Goal: Task Accomplishment & Management: Use online tool/utility

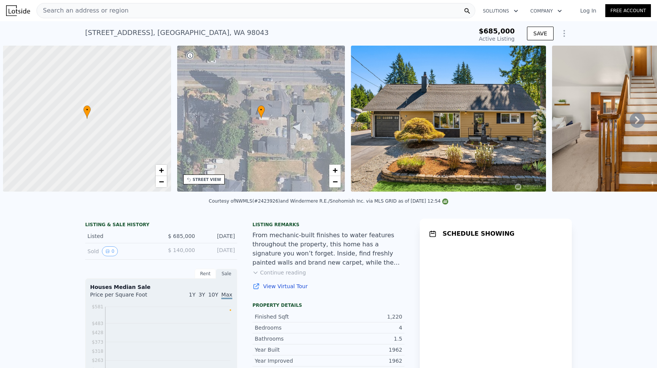
scroll to position [0, 3]
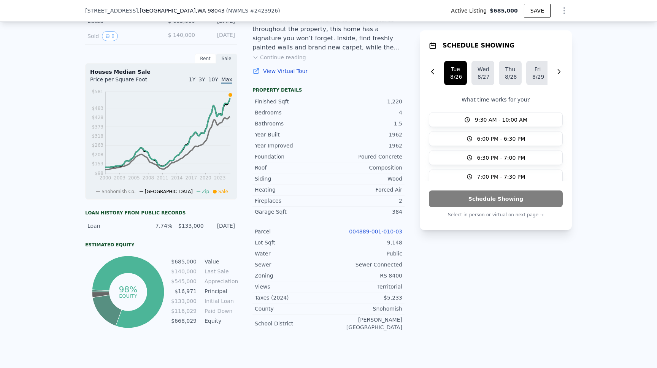
scroll to position [232, 0]
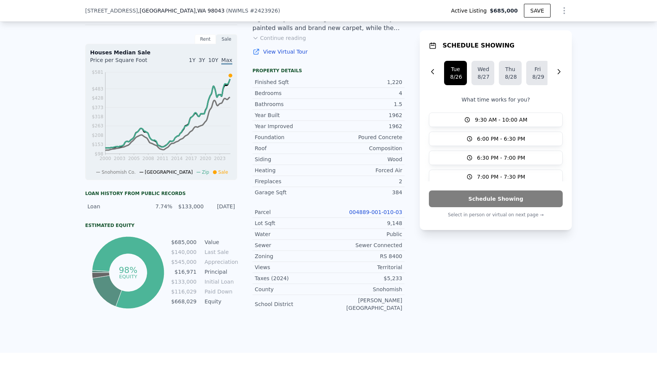
click at [390, 254] on div "RS 8400" at bounding box center [366, 257] width 74 height 8
click at [378, 211] on link "004889-001-010-03" at bounding box center [375, 212] width 53 height 6
copy div "RS 8400"
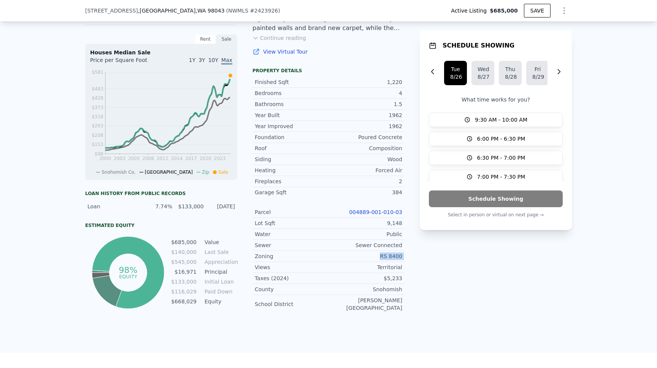
copy div "RS 8400"
click at [295, 193] on div "Garage Sqft" at bounding box center [292, 193] width 74 height 8
click at [392, 194] on div "384" at bounding box center [366, 193] width 74 height 8
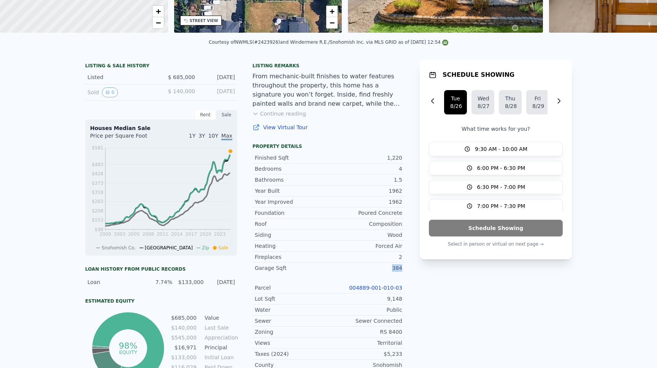
scroll to position [0, 0]
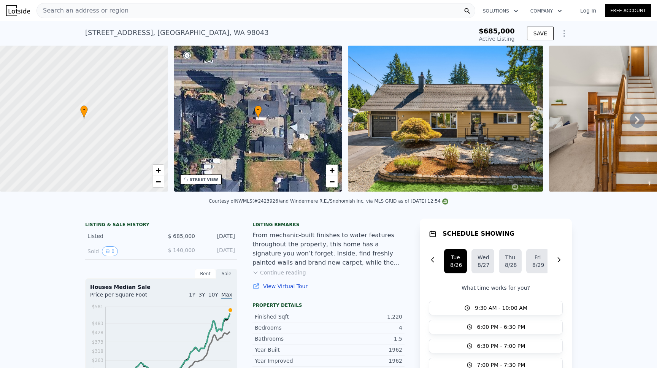
click at [568, 31] on icon "Show Options" at bounding box center [564, 33] width 9 height 9
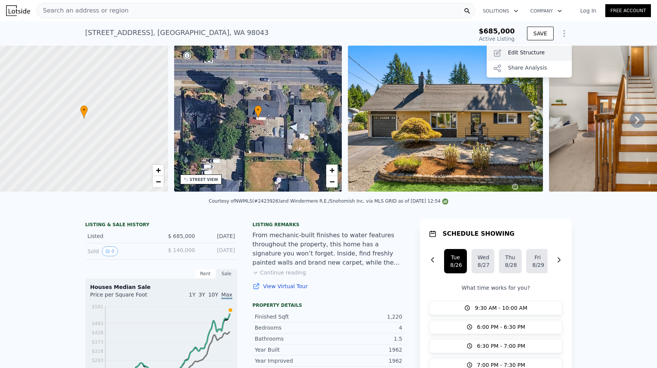
click at [540, 55] on div "Edit Structure" at bounding box center [529, 53] width 85 height 15
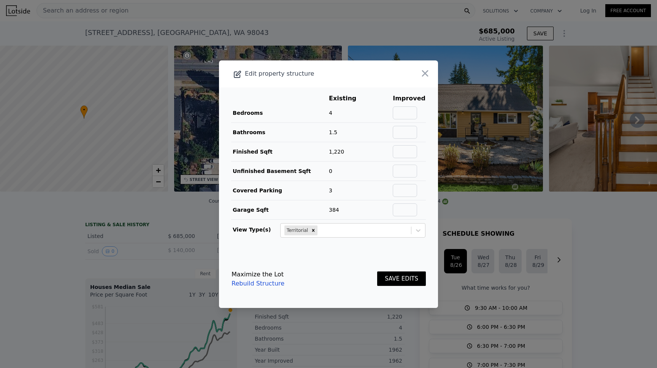
click at [363, 182] on td "3" at bounding box center [349, 190] width 40 height 19
click at [251, 286] on link "Rebuild Structure" at bounding box center [258, 283] width 53 height 9
click at [414, 109] on input "text" at bounding box center [405, 112] width 24 height 13
type input "6"
type input "3.25"
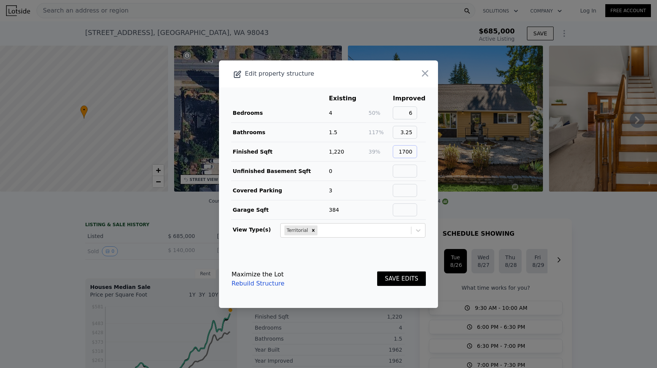
type input "1700"
type input "1"
type input "0"
click at [359, 271] on div "Maximize the Lot Rebuild Structure SAVE EDITS" at bounding box center [329, 278] width 194 height 33
click at [401, 280] on button "SAVE EDITS" at bounding box center [401, 279] width 49 height 15
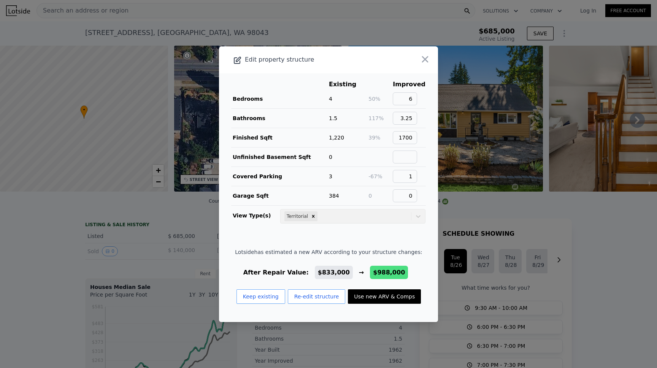
click at [341, 244] on footer "Lotside has estimated a new ARV according to your structure changes: After Repa…" at bounding box center [328, 279] width 219 height 86
click at [309, 297] on button "Re-edit structure" at bounding box center [317, 296] width 58 height 14
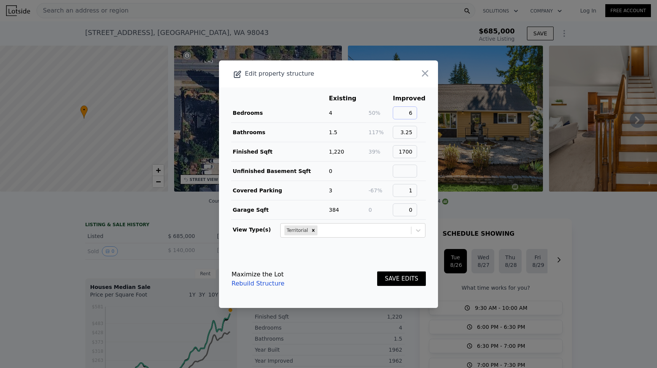
click at [413, 117] on input "6" at bounding box center [405, 112] width 24 height 13
click at [404, 270] on div "SAVE EDITS" at bounding box center [401, 278] width 49 height 33
click at [404, 276] on button "SAVE EDITS" at bounding box center [401, 279] width 49 height 15
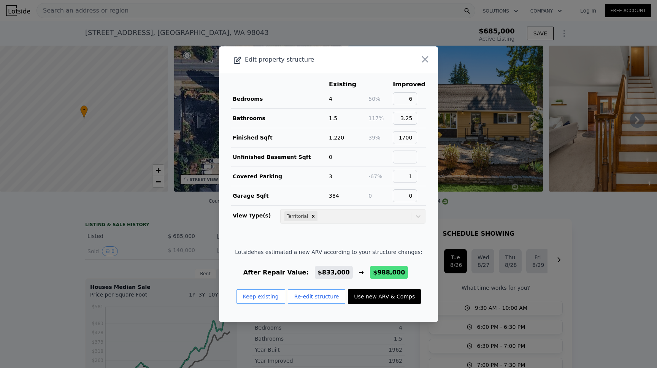
click at [382, 299] on button "Use new ARV & Comps" at bounding box center [384, 296] width 73 height 14
type input "3"
type input "5"
type input "1"
type input "2.5"
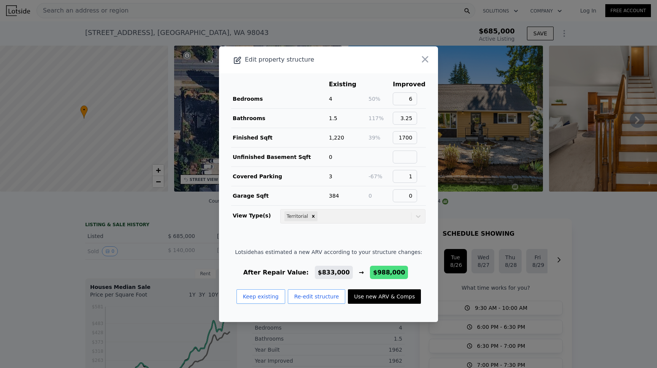
type input "1284"
type input "2195"
type input "6970"
type input "9583"
checkbox input "false"
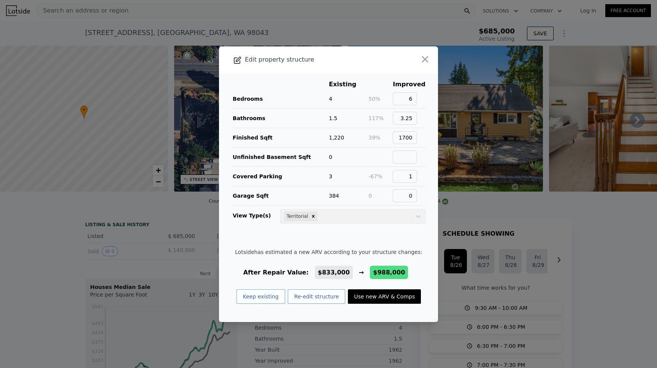
type input "$ 988,000"
type input "$ 180,210"
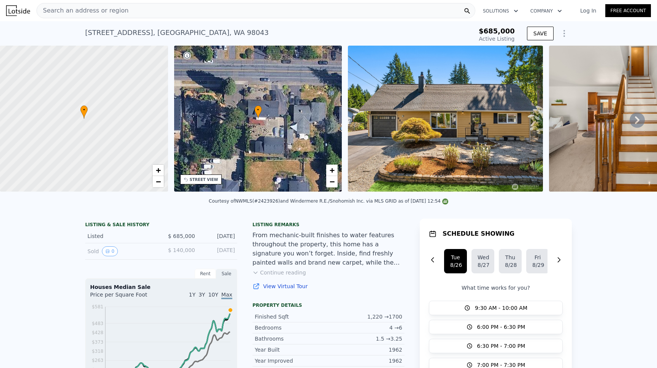
click at [563, 38] on button "Show Options" at bounding box center [564, 33] width 15 height 15
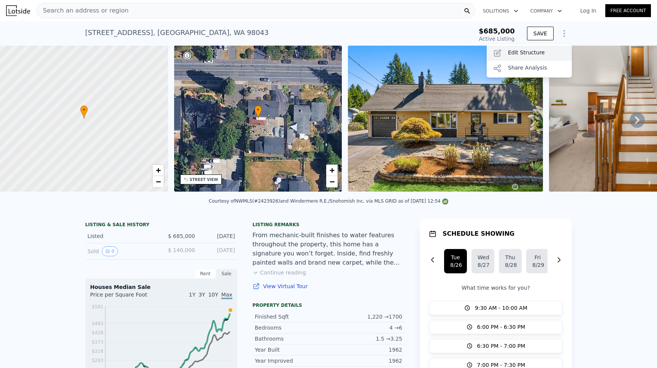
click at [540, 46] on div "Edit Structure" at bounding box center [529, 53] width 85 height 15
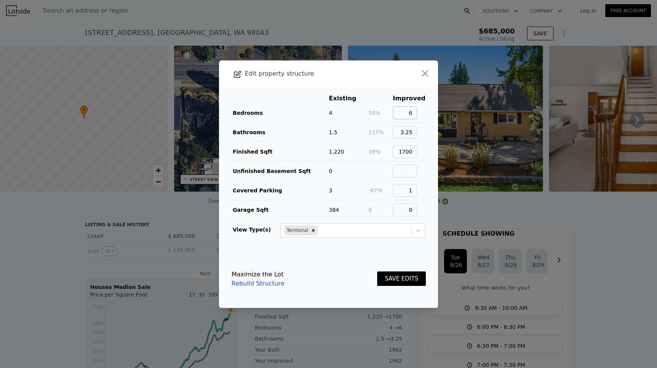
click at [406, 113] on input "6" at bounding box center [405, 112] width 24 height 13
type input "7"
type input "4.25"
type input "2000"
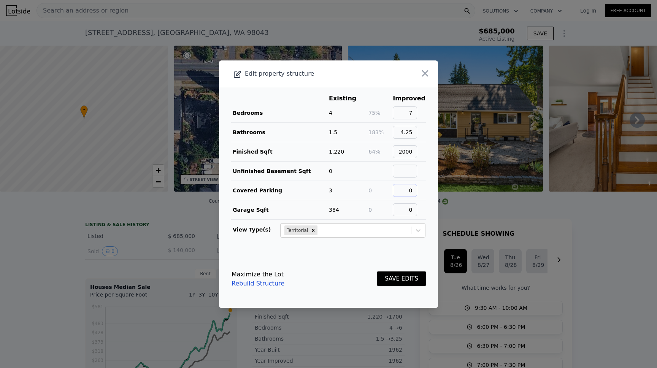
type input "0"
click at [374, 166] on td at bounding box center [380, 170] width 24 height 19
click at [397, 282] on button "SAVE EDITS" at bounding box center [401, 279] width 49 height 15
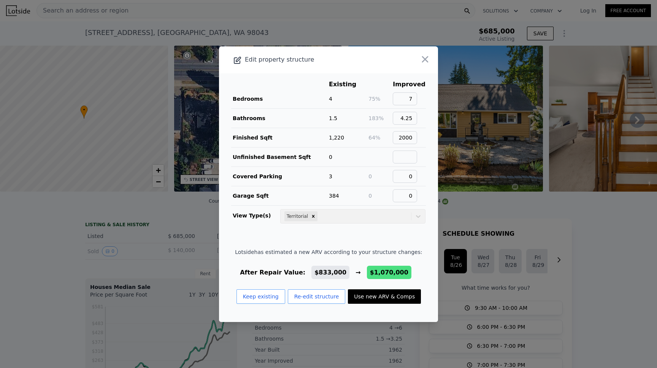
click at [387, 277] on span "$1,070,000" at bounding box center [389, 272] width 44 height 13
click at [372, 274] on span "$1,070,000" at bounding box center [389, 272] width 38 height 7
click at [383, 290] on button "Use new ARV & Comps" at bounding box center [384, 296] width 73 height 14
type input "1.5"
type input "2.75"
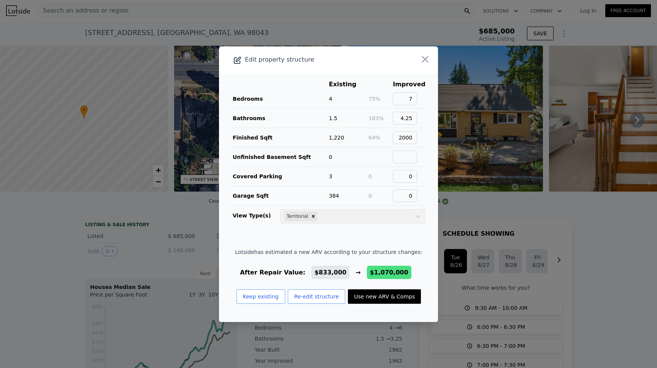
type input "1472"
type input "2610"
type input "7405"
type input "10454"
type input "$ 1,070,000"
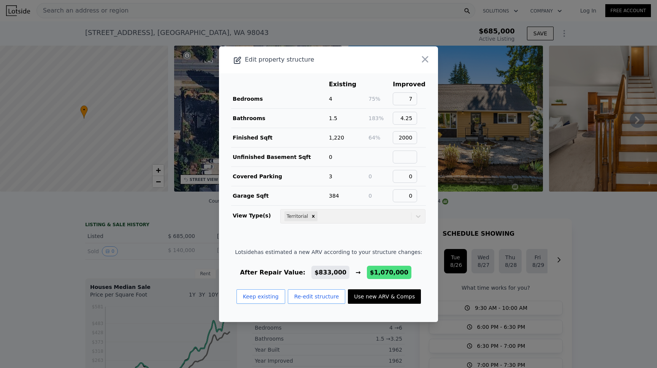
type input "$ 256,213"
checkbox input "false"
checkbox input "true"
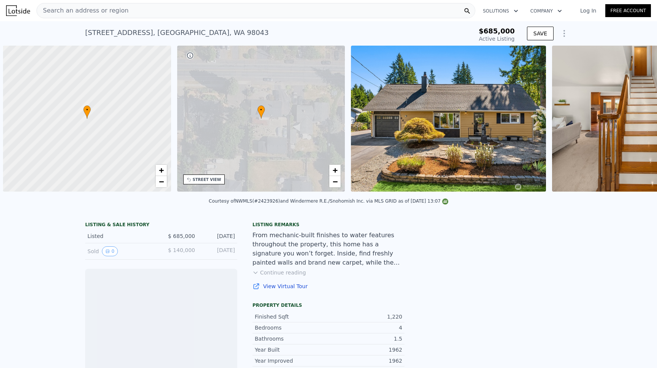
scroll to position [0, 3]
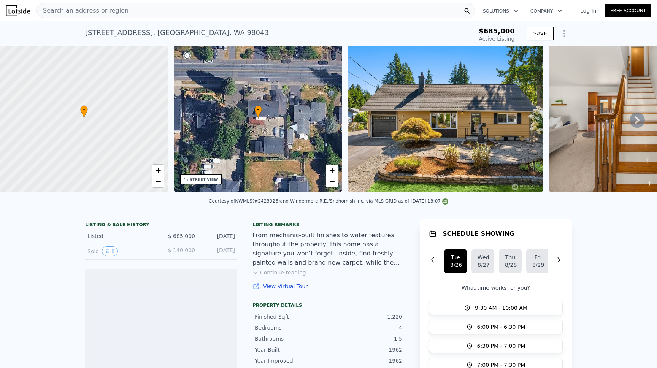
click at [391, 237] on div "From mechanic-built finishes to water features throughout the property, this ho…" at bounding box center [329, 249] width 152 height 37
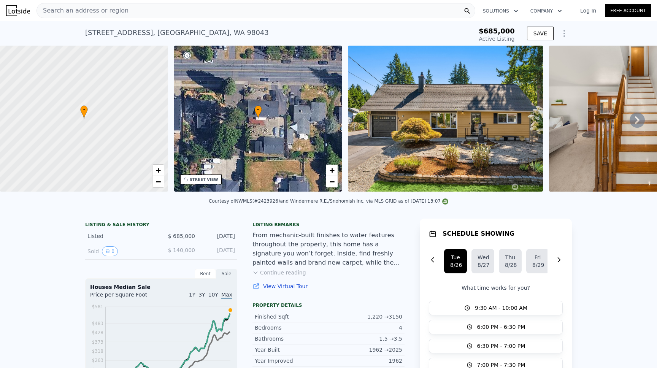
click at [568, 32] on icon "Show Options" at bounding box center [564, 33] width 9 height 9
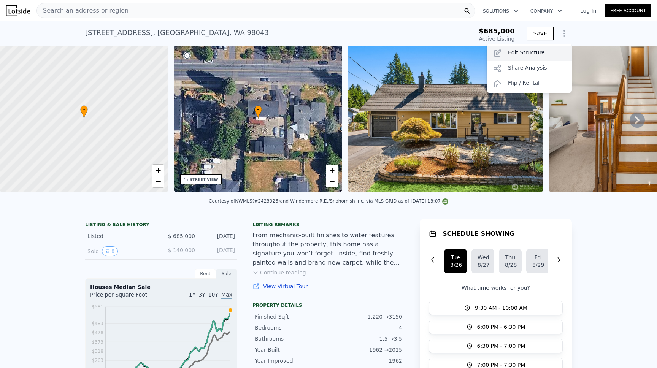
click at [542, 47] on div "Edit Structure" at bounding box center [529, 53] width 85 height 15
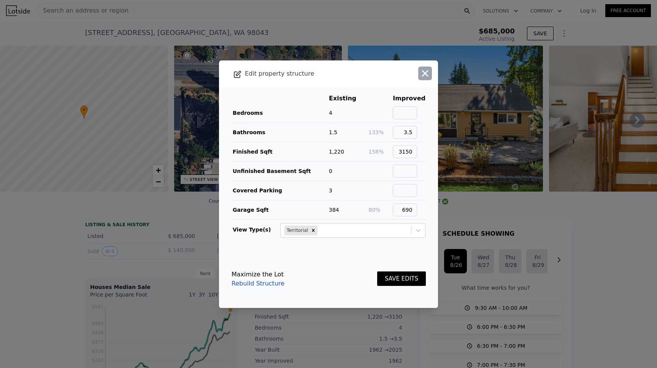
click at [425, 74] on icon "button" at bounding box center [425, 73] width 11 height 11
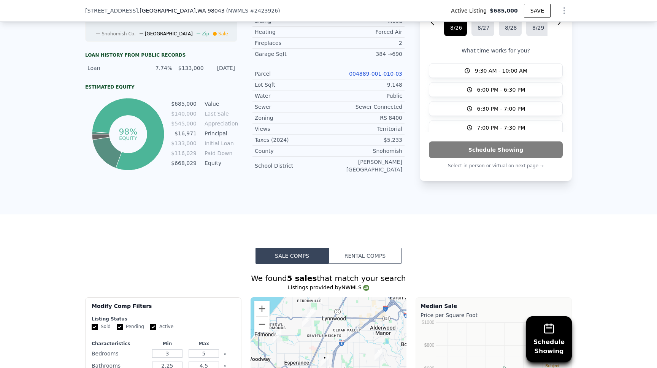
scroll to position [265, 0]
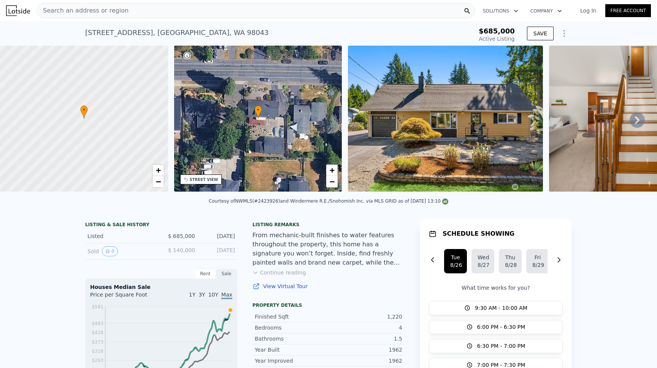
scroll to position [5, 0]
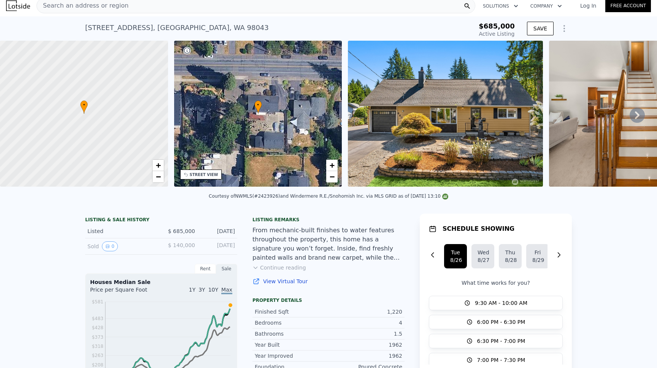
click at [278, 32] on div "6608 228th St SW , Mountlake Terrace , WA 98043 Active at $685k" at bounding box center [264, 29] width 359 height 21
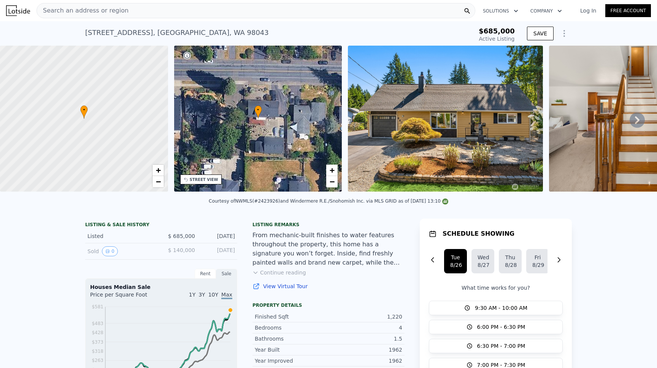
click at [266, 32] on div "6608 228th St SW , Mountlake Terrace , WA 98043 Active at $685k" at bounding box center [264, 34] width 359 height 21
click at [314, 41] on div "6608 228th St SW , Mountlake Terrace , WA 98043 Active at $685k" at bounding box center [264, 34] width 359 height 21
click at [272, 132] on div "• + −" at bounding box center [258, 119] width 168 height 146
click at [508, 104] on img at bounding box center [445, 119] width 195 height 146
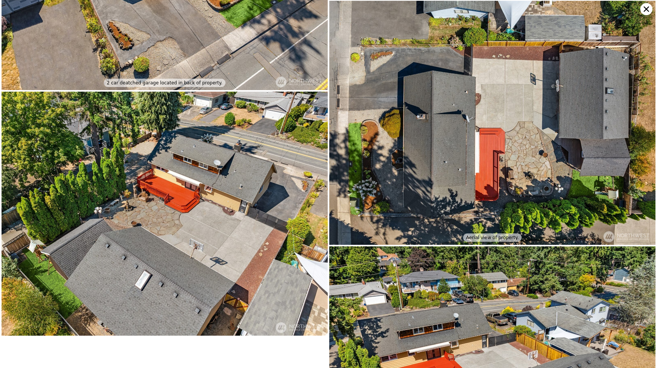
scroll to position [3738, 0]
click at [498, 119] on img at bounding box center [492, 122] width 326 height 244
click at [517, 117] on img at bounding box center [492, 122] width 326 height 244
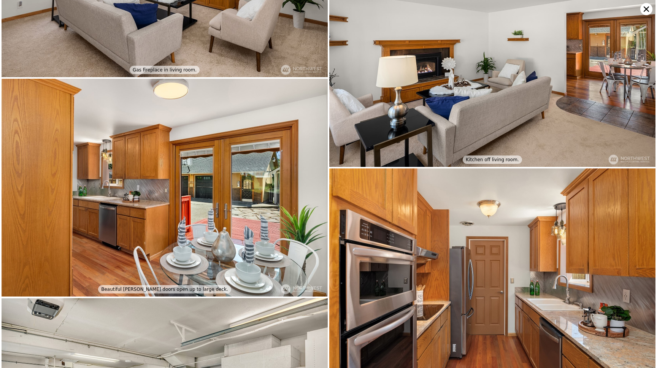
scroll to position [586, 0]
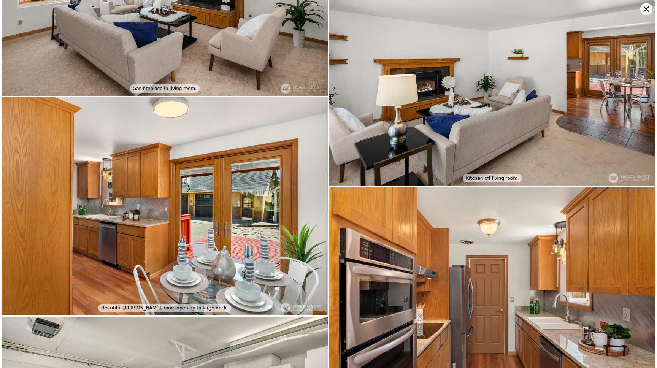
click at [646, 6] on icon at bounding box center [646, 9] width 12 height 12
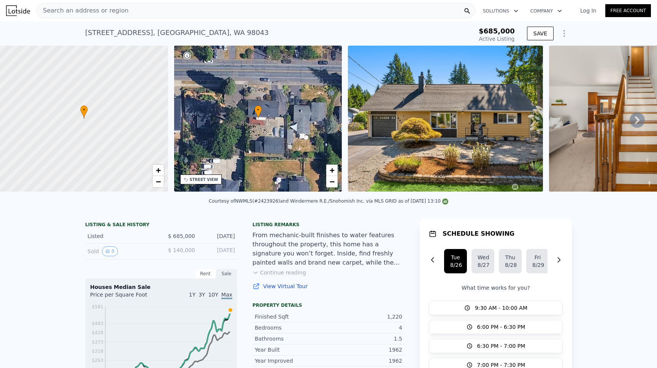
click at [345, 43] on div "6608 228th St SW , Mountlake Terrace , WA 98043 Active at $685k" at bounding box center [264, 34] width 359 height 21
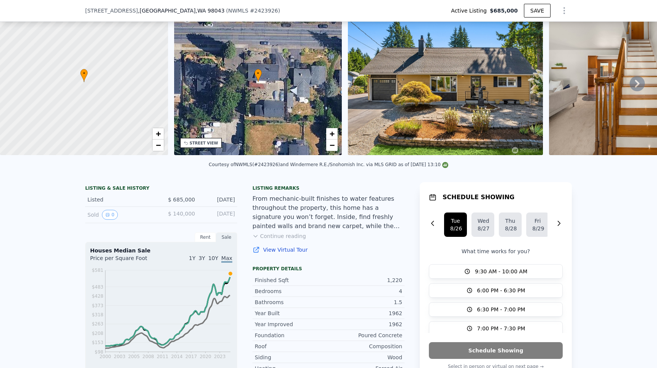
scroll to position [199, 0]
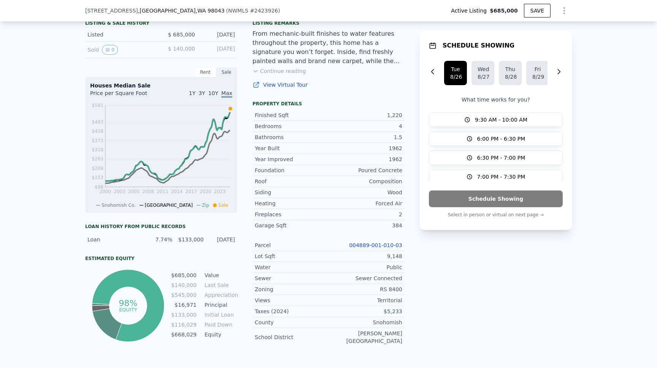
click at [367, 104] on div "Property details" at bounding box center [329, 104] width 152 height 6
click at [296, 74] on button "Continue reading" at bounding box center [280, 71] width 54 height 8
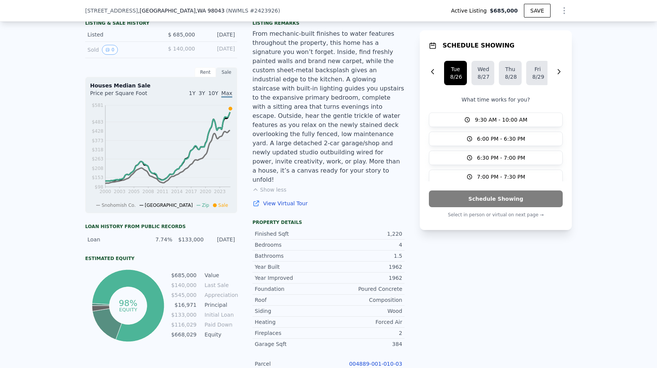
click at [356, 163] on div "From mechanic-built finishes to water features throughout the property, this ho…" at bounding box center [329, 106] width 152 height 155
click at [365, 167] on div "Listing remarks From mechanic-built finishes to water features throughout the p…" at bounding box center [329, 118] width 152 height 196
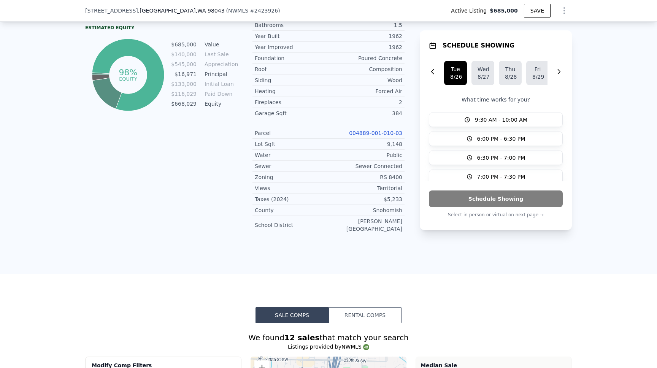
scroll to position [443, 0]
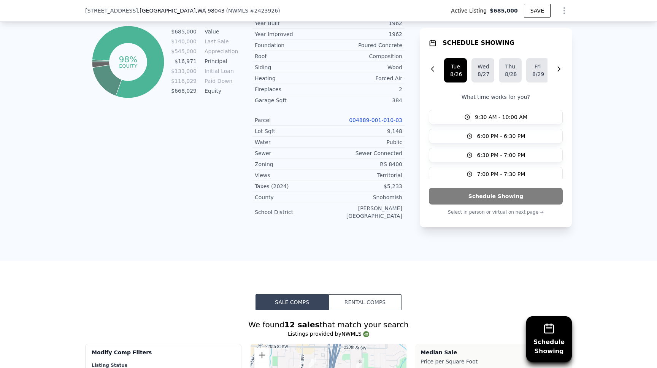
click at [264, 194] on div "County" at bounding box center [292, 198] width 74 height 8
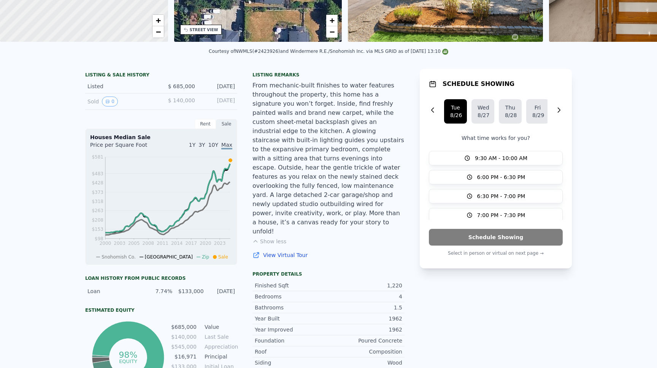
scroll to position [0, 0]
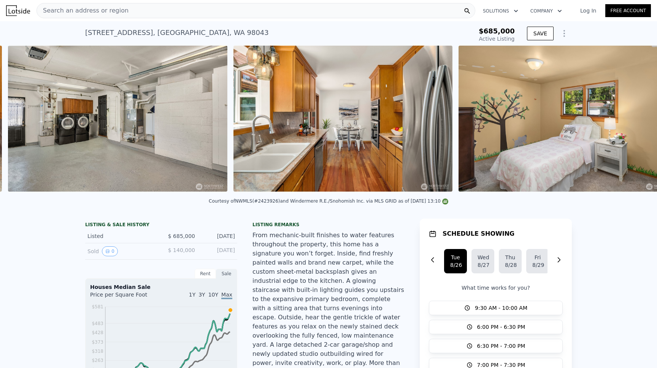
click at [185, 133] on img at bounding box center [117, 119] width 219 height 146
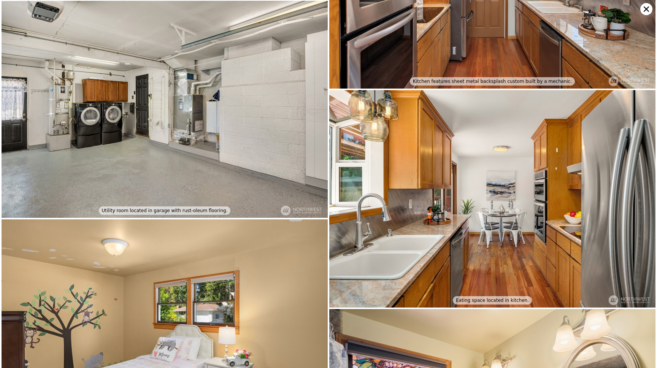
scroll to position [903, 0]
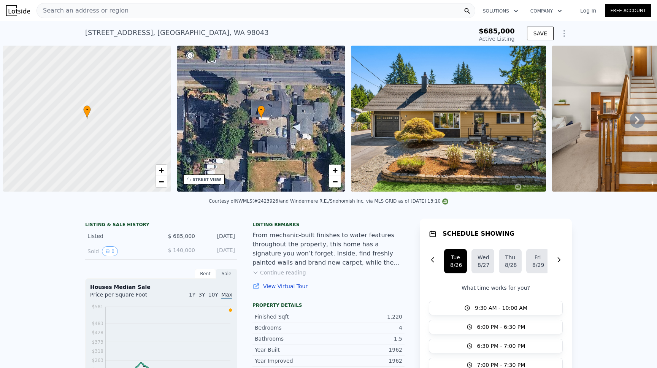
scroll to position [0, 3]
